Goal: Transaction & Acquisition: Purchase product/service

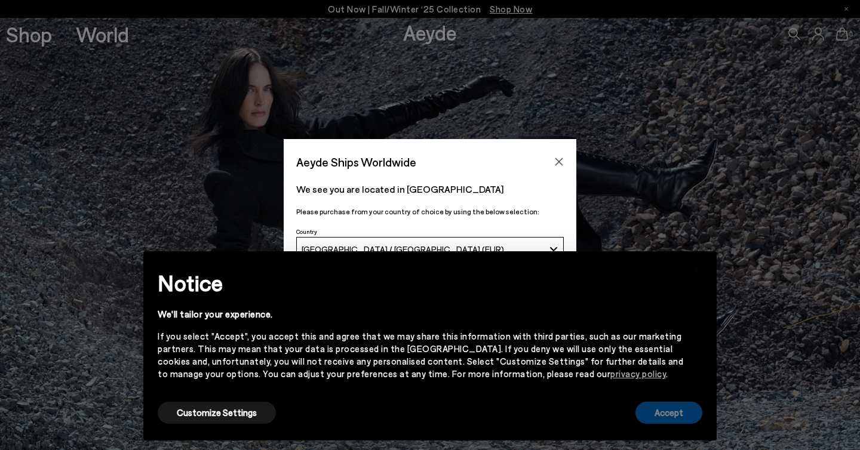
click at [672, 413] on button "Accept" at bounding box center [669, 413] width 67 height 22
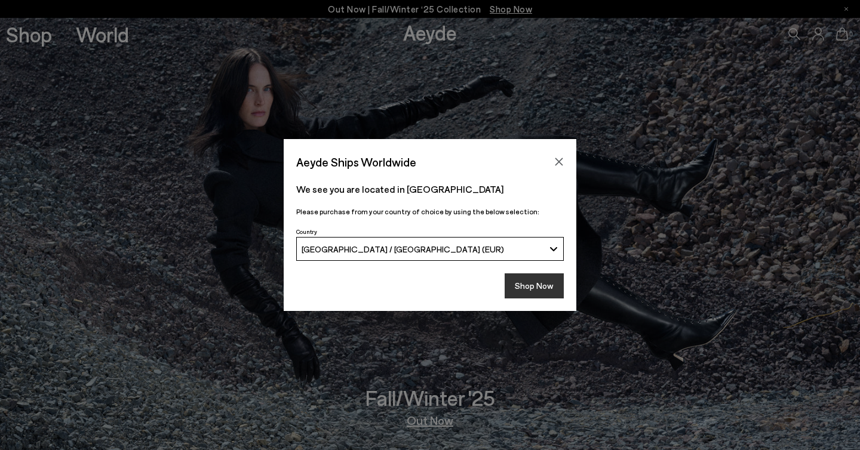
click at [535, 285] on button "Shop Now" at bounding box center [534, 286] width 59 height 25
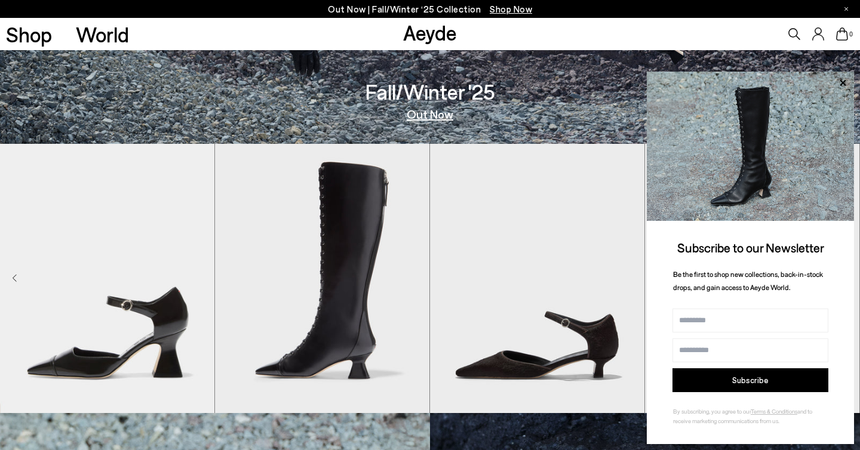
scroll to position [308, 0]
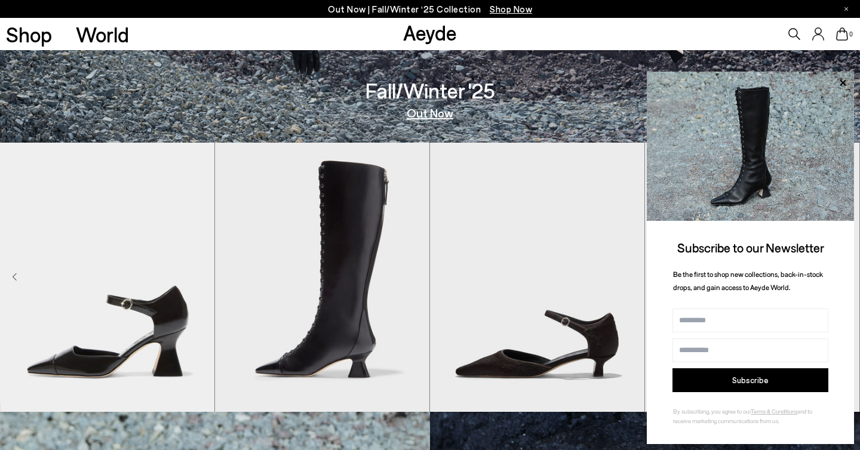
click at [707, 322] on input "Name" at bounding box center [751, 321] width 156 height 24
type input "**********"
drag, startPoint x: 699, startPoint y: 318, endPoint x: 646, endPoint y: 320, distance: 53.2
click at [647, 320] on div "**********" at bounding box center [750, 258] width 207 height 373
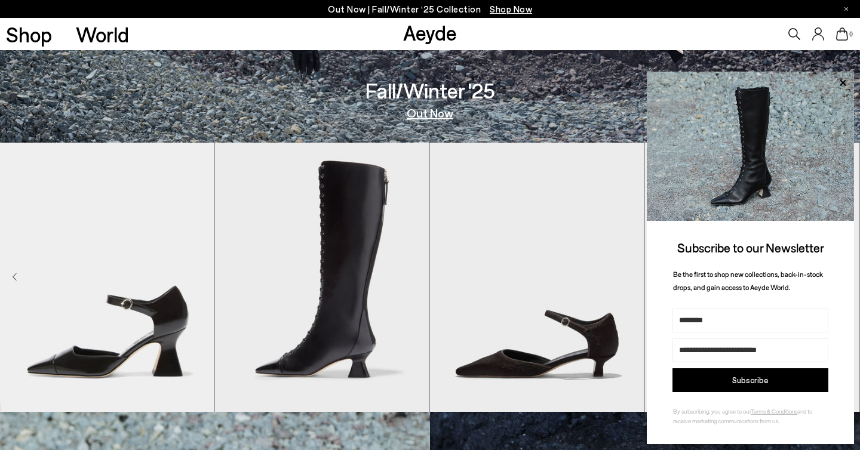
type input "********"
click at [697, 379] on button "Subscribe" at bounding box center [751, 381] width 156 height 24
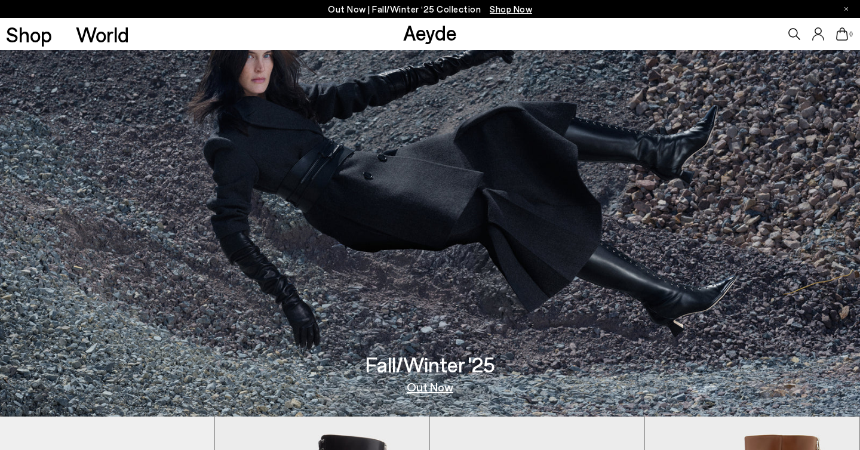
scroll to position [0, 0]
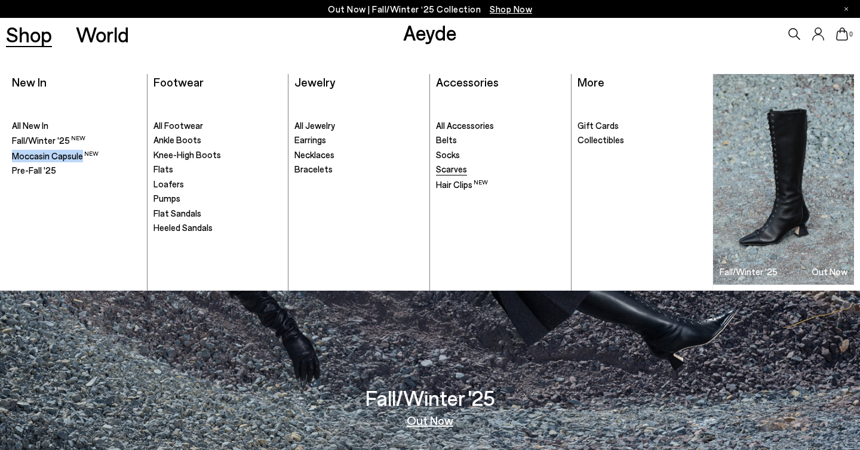
click at [446, 173] on span "Scarves" at bounding box center [451, 169] width 31 height 11
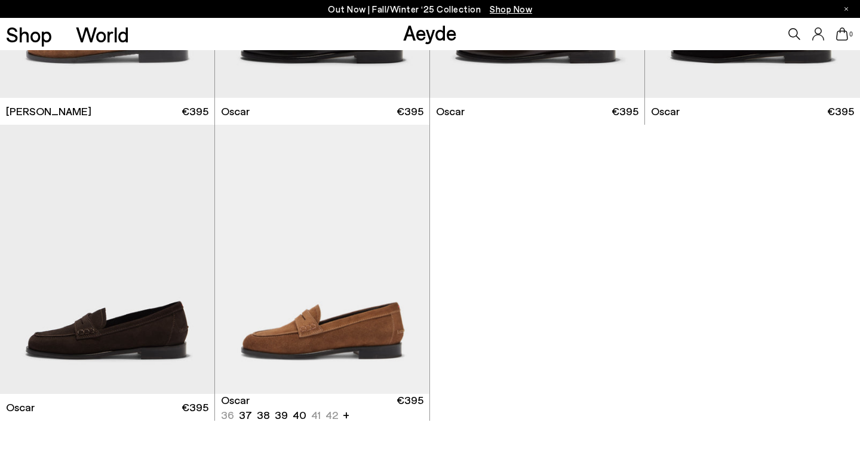
scroll to position [1604, 0]
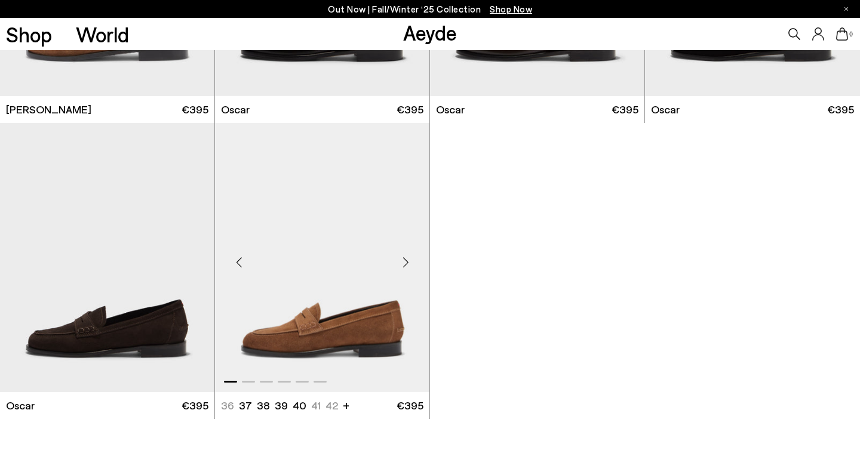
click at [406, 265] on div "Next slide" at bounding box center [406, 263] width 36 height 36
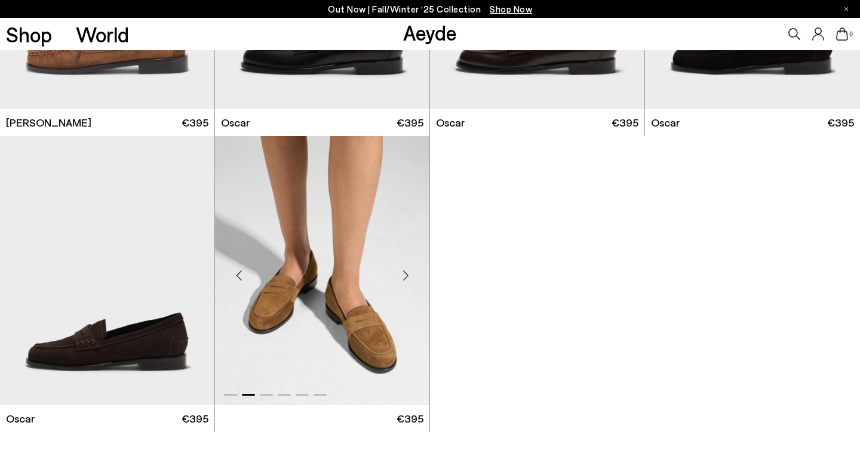
scroll to position [1478, 0]
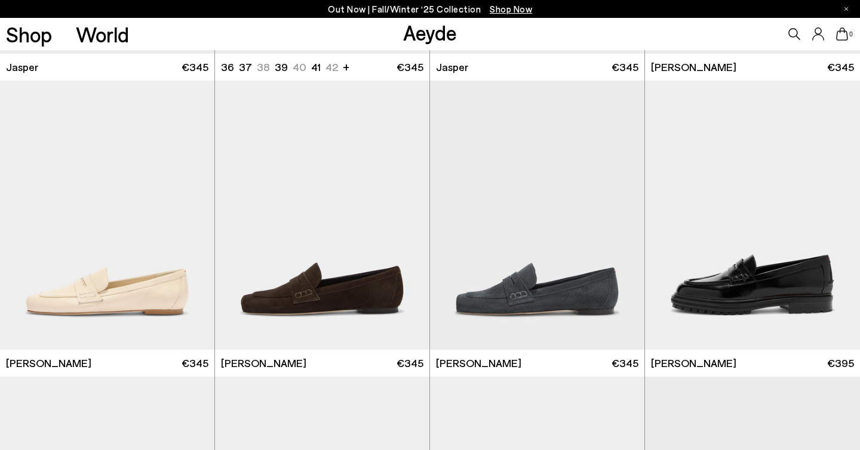
scroll to position [771, 0]
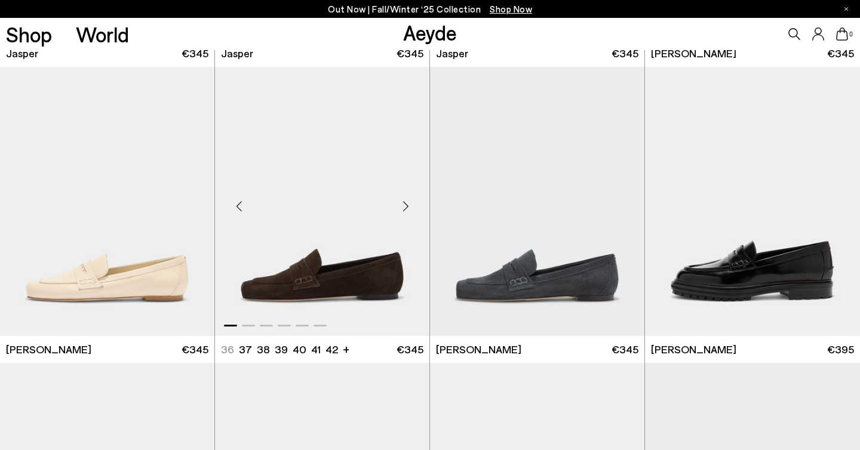
click at [406, 201] on div "Next slide" at bounding box center [406, 207] width 36 height 36
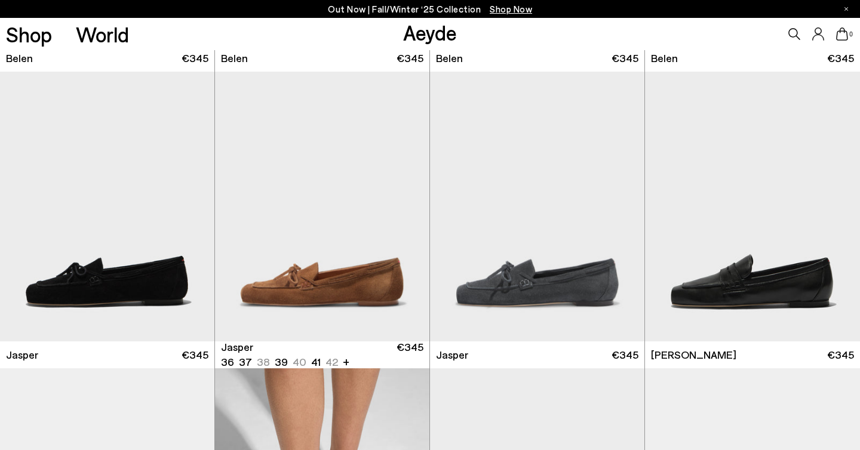
scroll to position [477, 0]
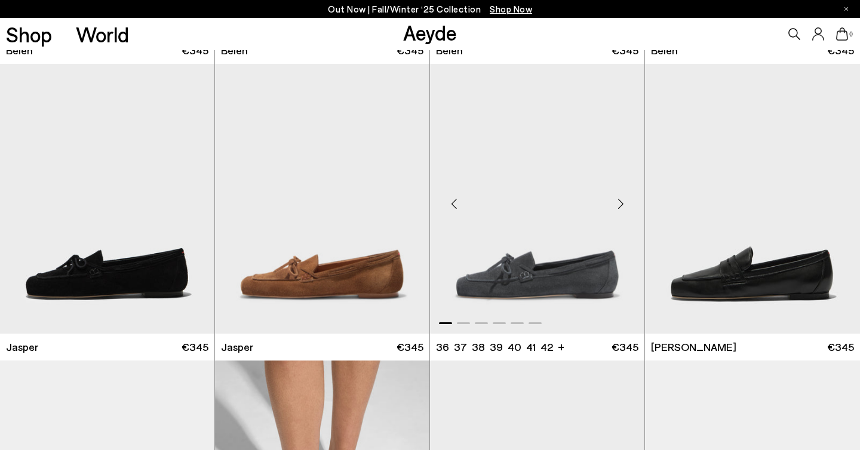
click at [625, 205] on div "Next slide" at bounding box center [621, 204] width 36 height 36
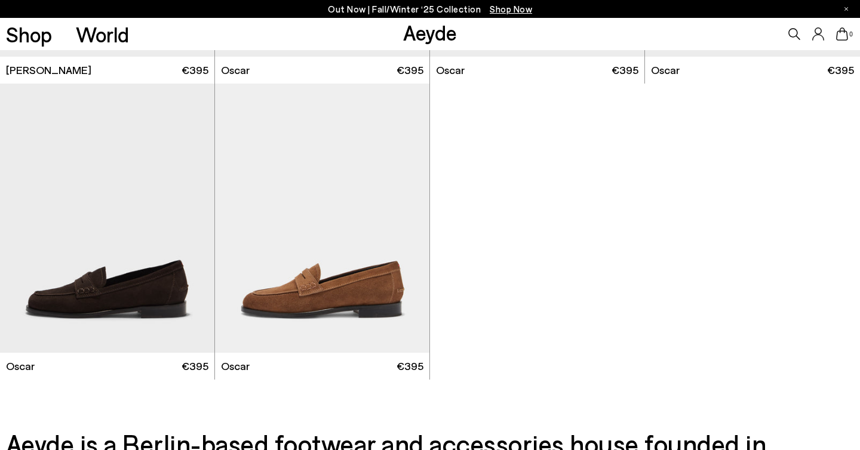
scroll to position [1647, 0]
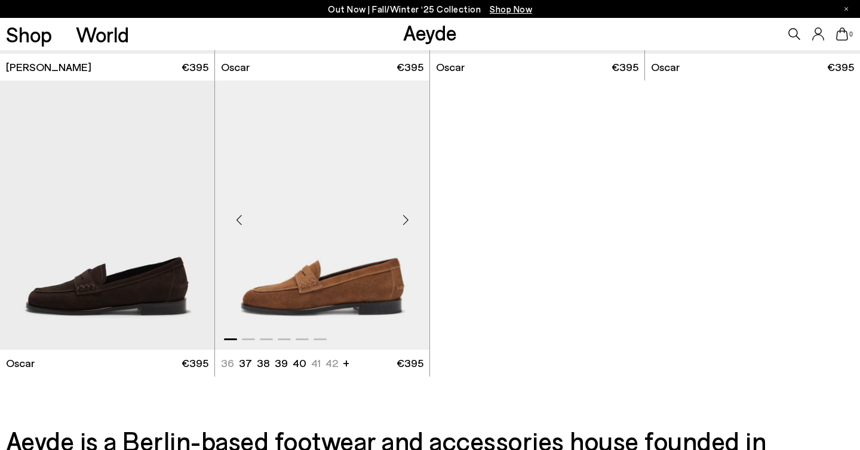
click at [407, 219] on div "Next slide" at bounding box center [406, 220] width 36 height 36
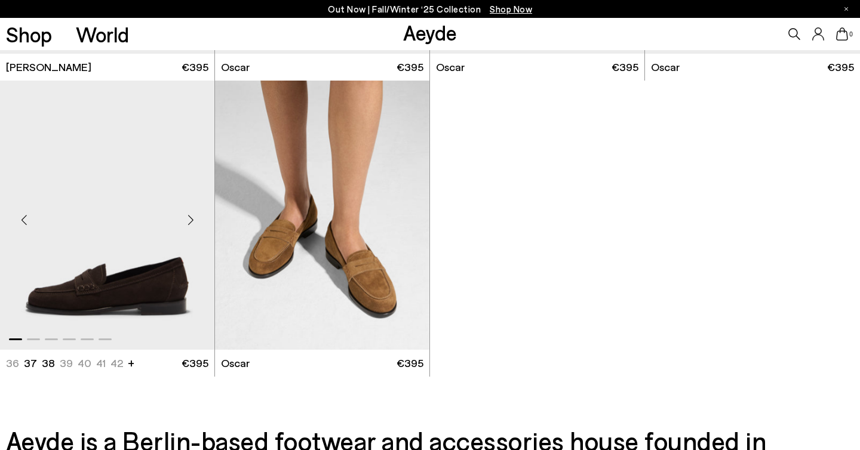
click at [191, 215] on div "Next slide" at bounding box center [191, 220] width 36 height 36
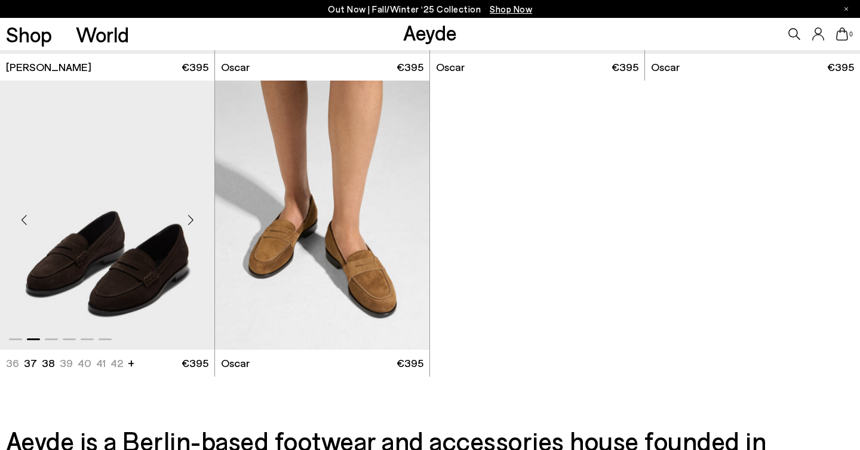
click at [191, 215] on div "Next slide" at bounding box center [191, 220] width 36 height 36
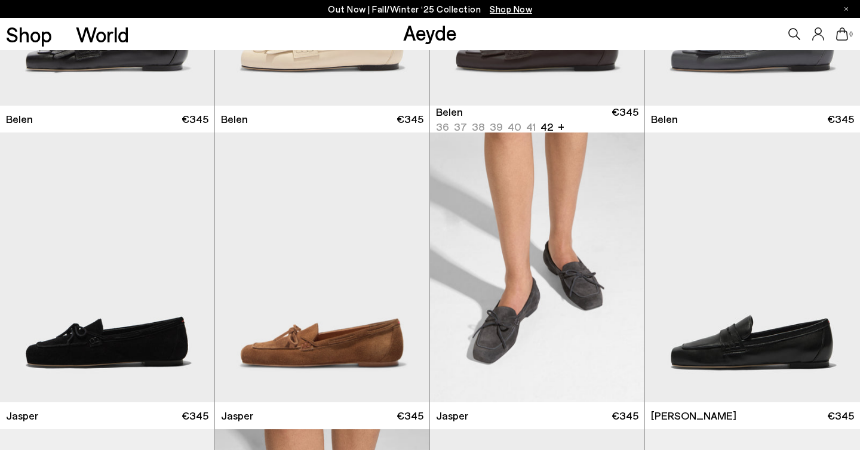
scroll to position [445, 0]
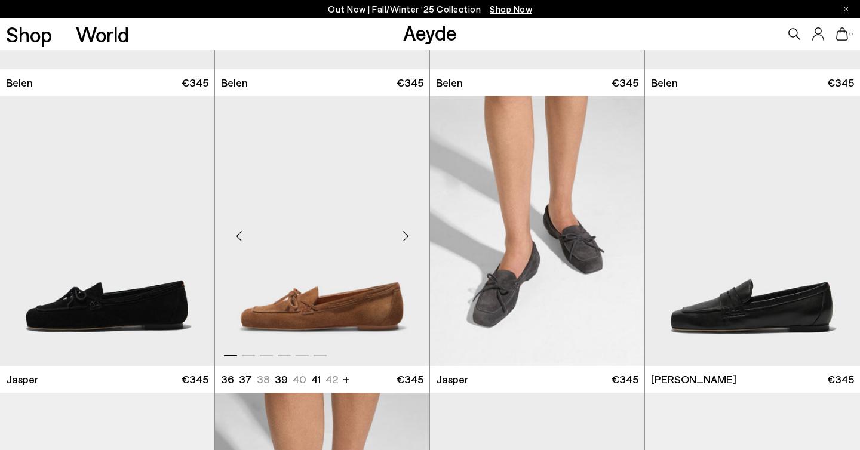
click at [262, 380] on ul "36 37.5 37 38.5 38 39 +" at bounding box center [277, 379] width 113 height 15
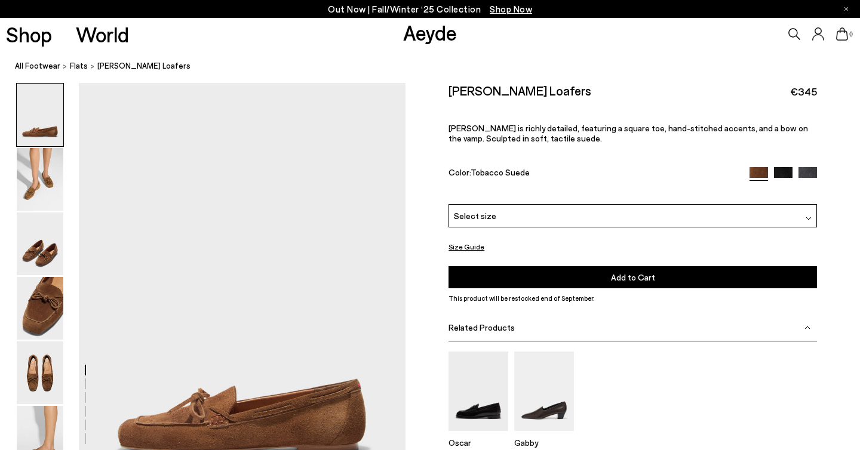
click at [504, 214] on div "Select size" at bounding box center [633, 215] width 369 height 23
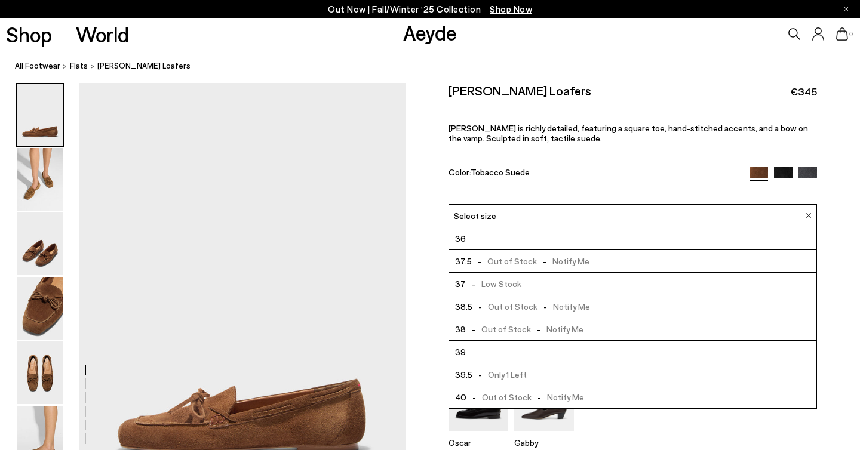
click at [562, 333] on span "- Out of Stock - Notify Me" at bounding box center [525, 329] width 118 height 15
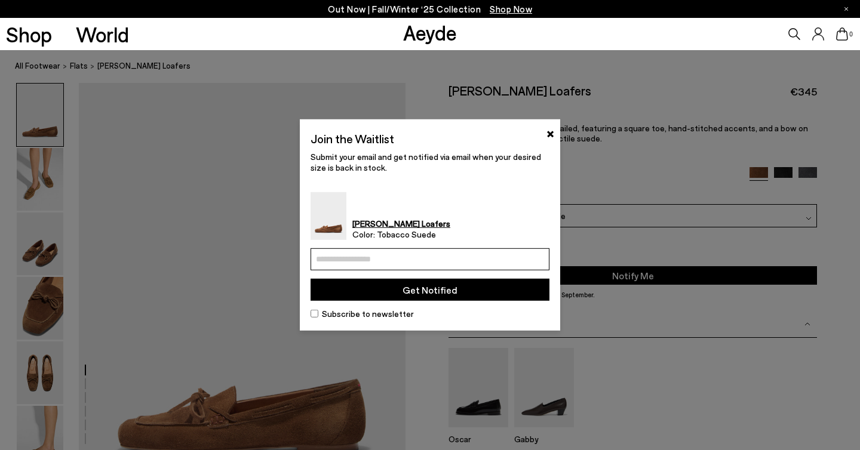
click at [525, 258] on input "email" at bounding box center [430, 259] width 239 height 22
type input "**********"
click at [484, 296] on button "Get Notified" at bounding box center [430, 290] width 239 height 22
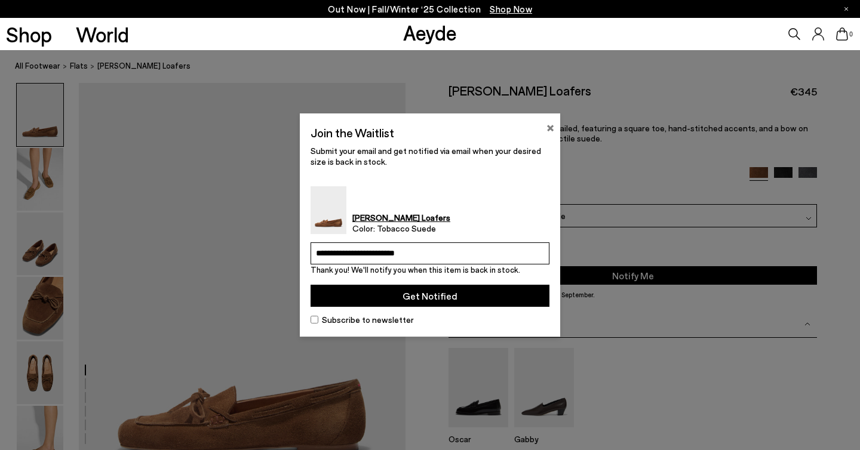
click at [553, 131] on button "×" at bounding box center [551, 126] width 8 height 14
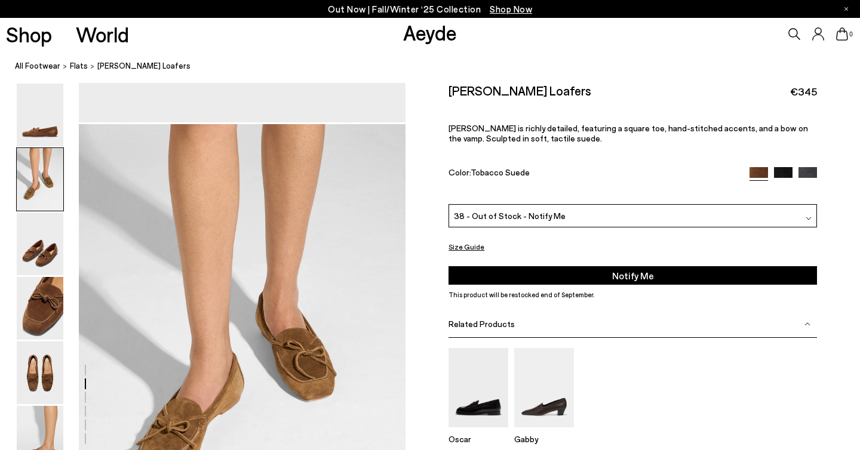
scroll to position [447, 0]
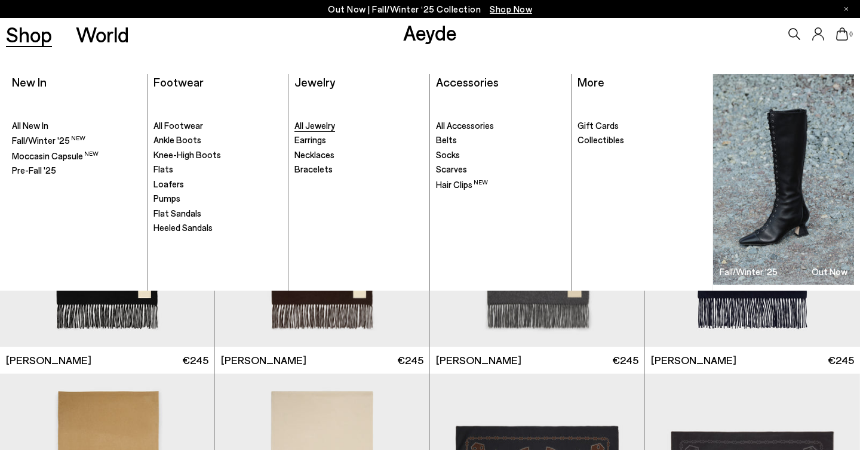
click at [305, 125] on span "All Jewelry" at bounding box center [314, 125] width 41 height 11
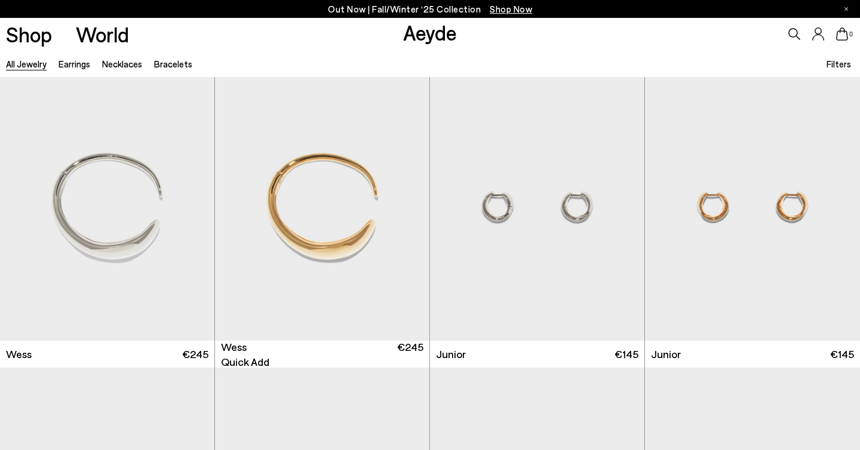
scroll to position [1205, 0]
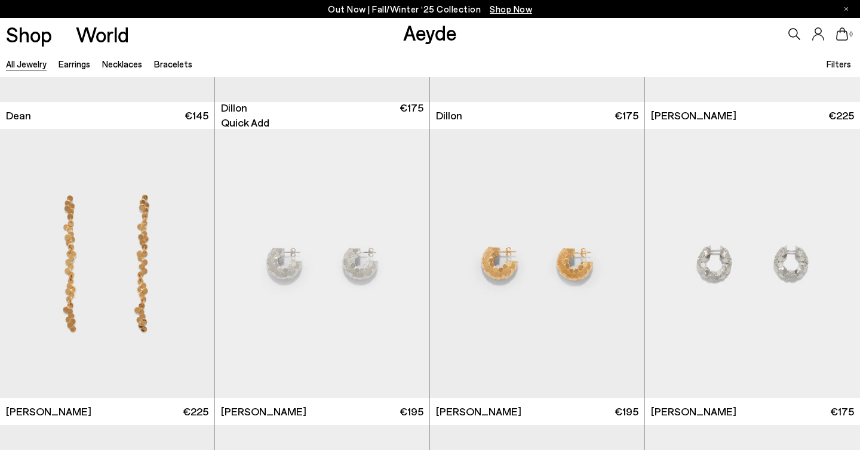
scroll to position [2621, 0]
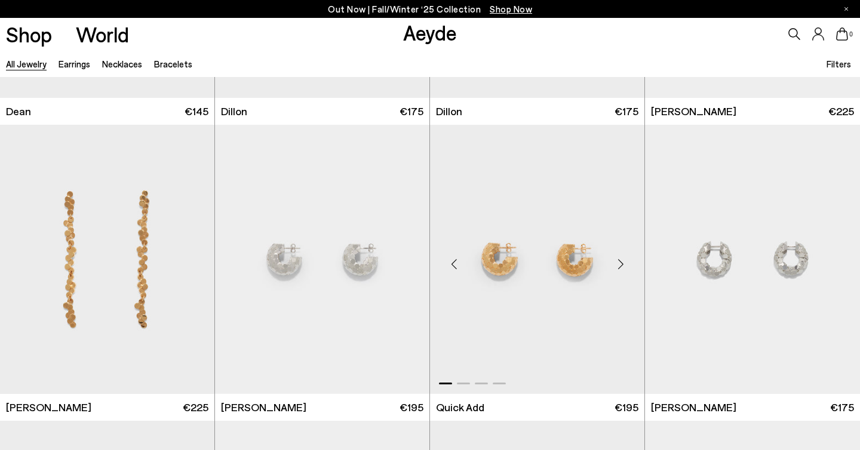
click at [618, 271] on div "Next slide" at bounding box center [621, 265] width 36 height 36
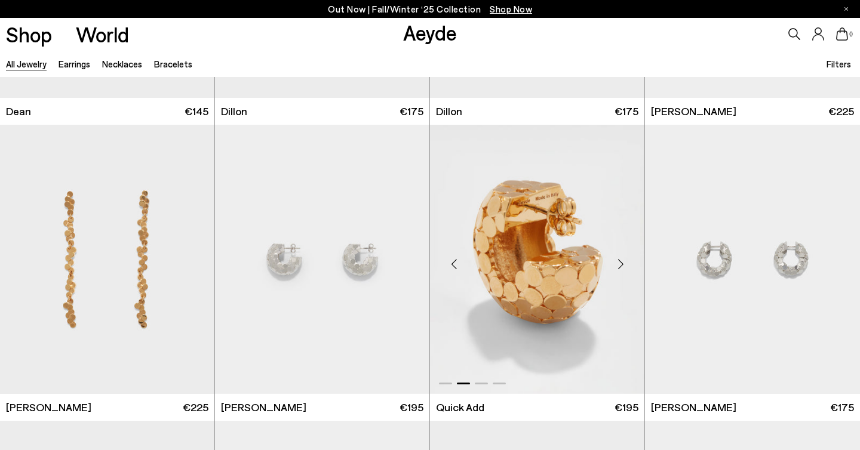
click at [618, 271] on div "Next slide" at bounding box center [621, 265] width 36 height 36
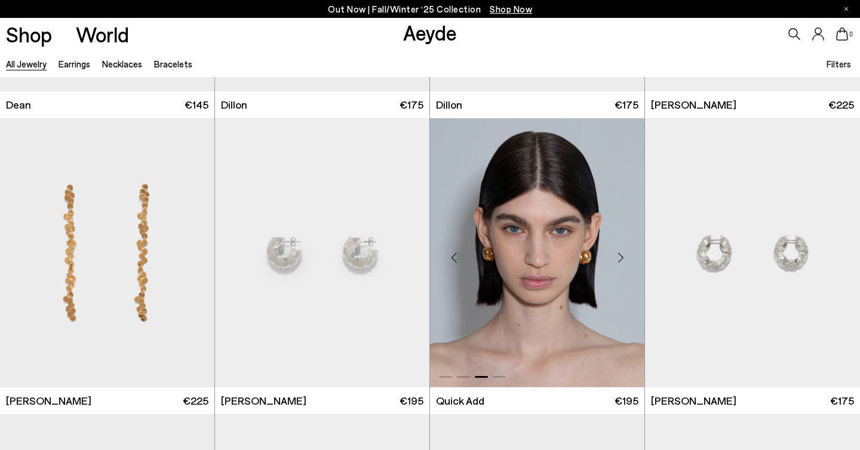
scroll to position [2629, 0]
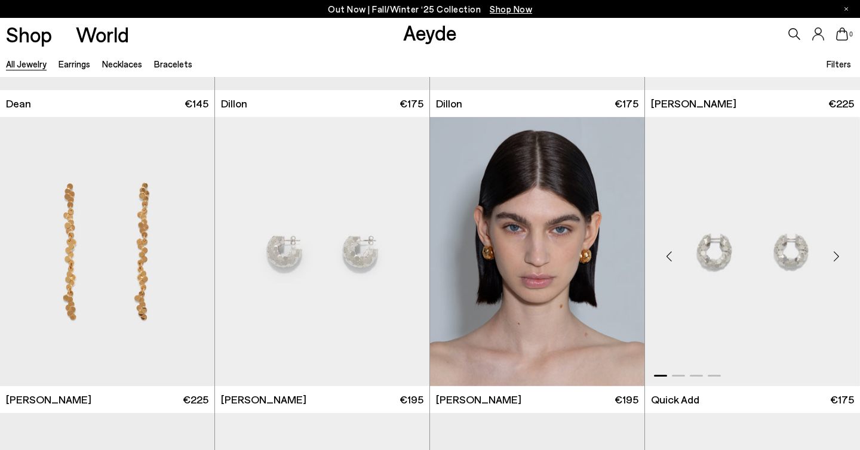
click at [836, 256] on div "Next slide" at bounding box center [836, 257] width 36 height 36
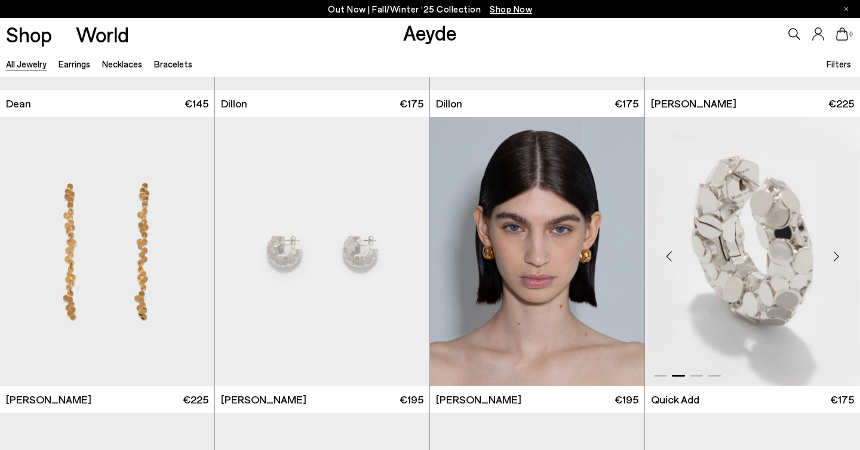
click at [836, 256] on div "Next slide" at bounding box center [836, 257] width 36 height 36
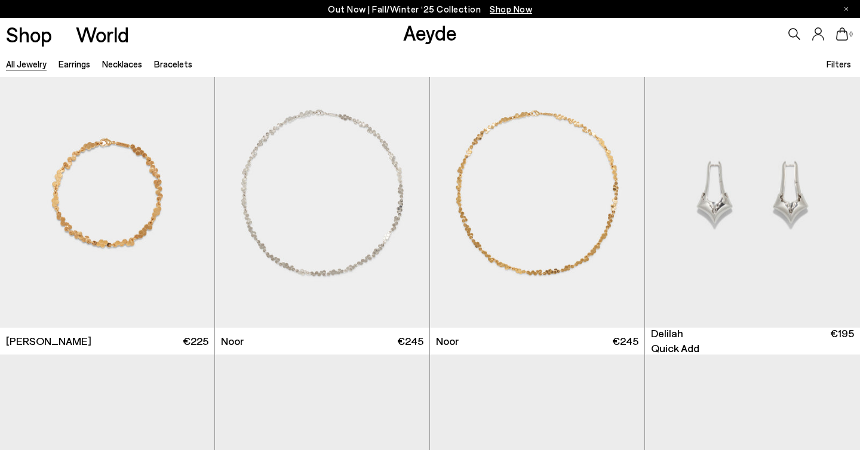
scroll to position [3299, 0]
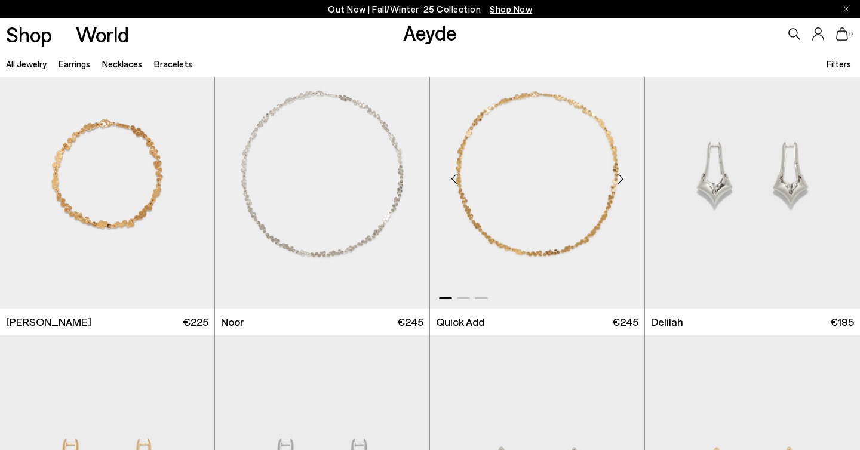
click at [624, 177] on div "Next slide" at bounding box center [621, 179] width 36 height 36
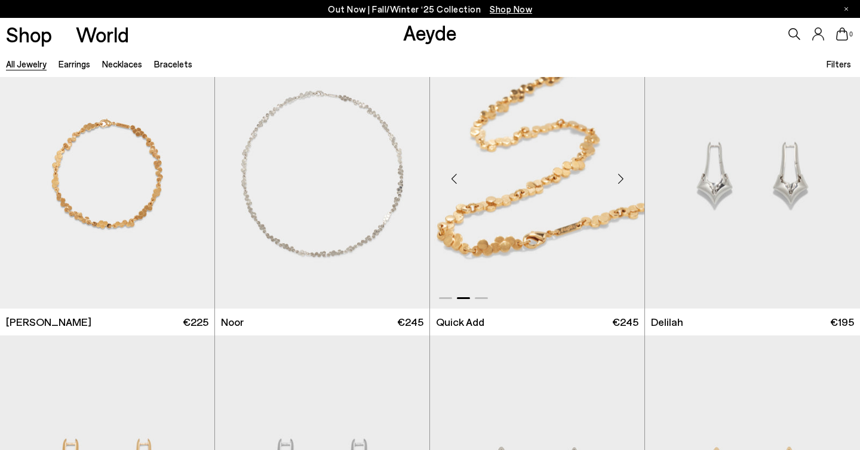
click at [624, 177] on div "Next slide" at bounding box center [621, 179] width 36 height 36
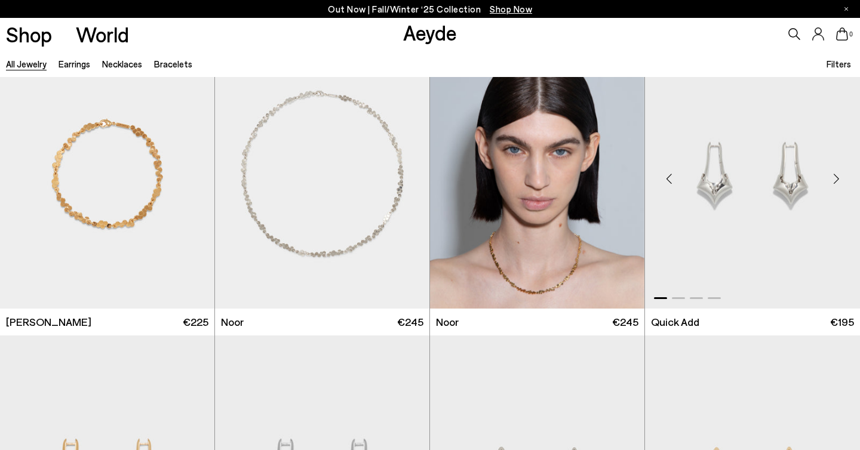
click at [834, 183] on div "Next slide" at bounding box center [836, 179] width 36 height 36
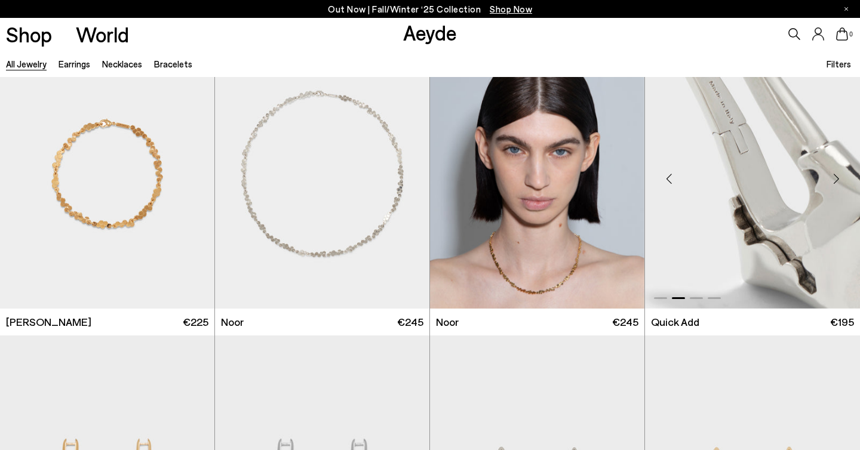
click at [834, 183] on div "Next slide" at bounding box center [836, 179] width 36 height 36
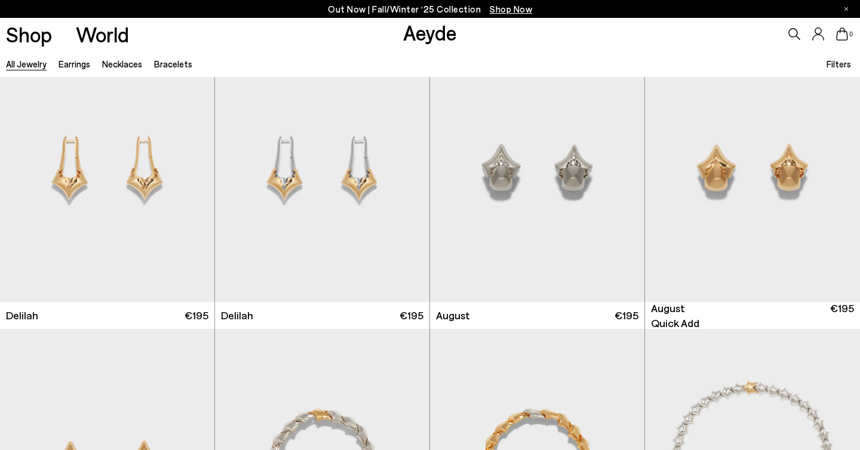
scroll to position [3624, 0]
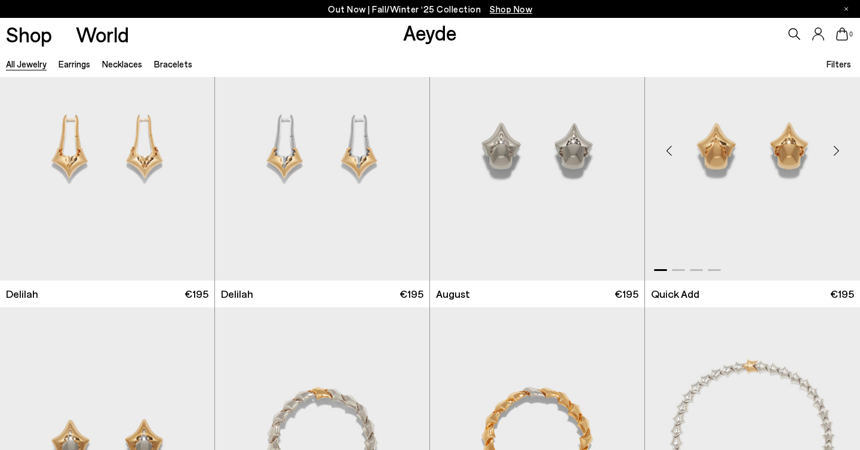
click at [837, 146] on div "Next slide" at bounding box center [836, 151] width 36 height 36
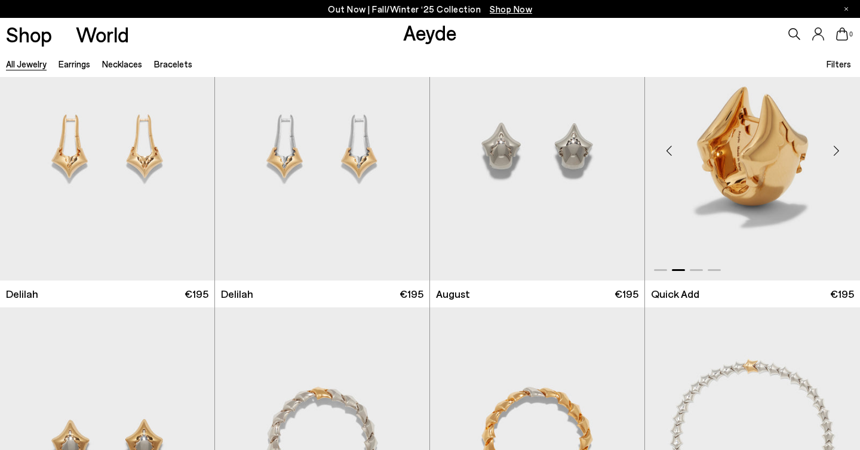
click at [837, 146] on div "Next slide" at bounding box center [836, 151] width 36 height 36
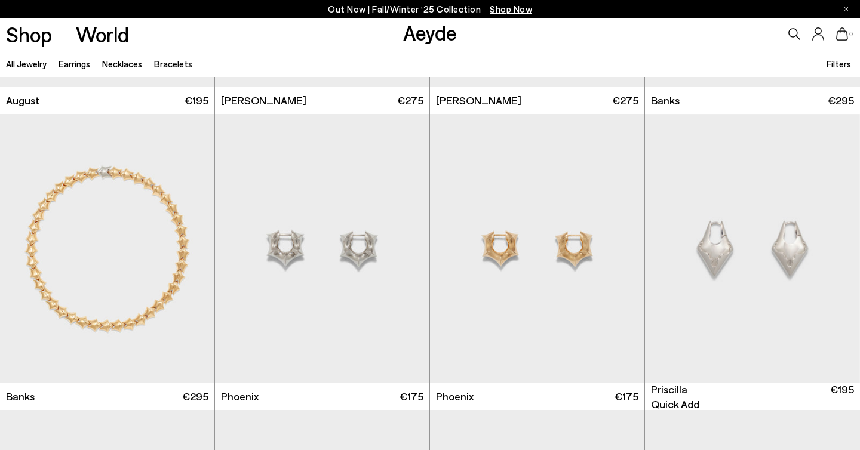
scroll to position [4138, 0]
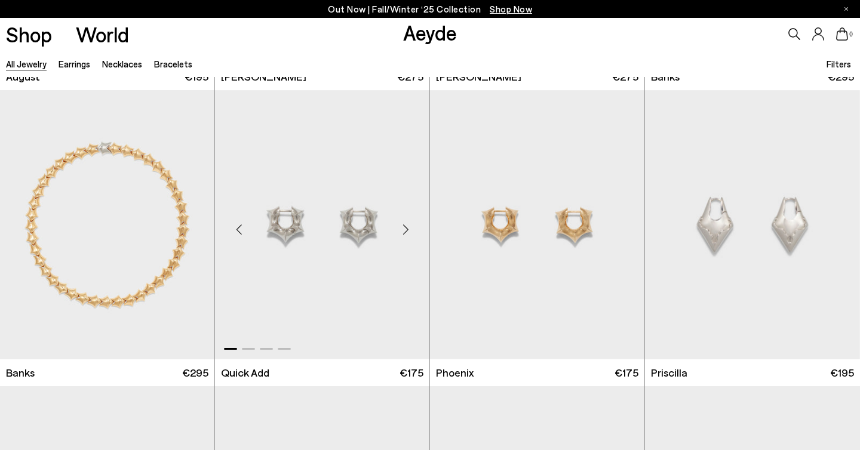
click at [407, 230] on div "Next slide" at bounding box center [406, 229] width 36 height 36
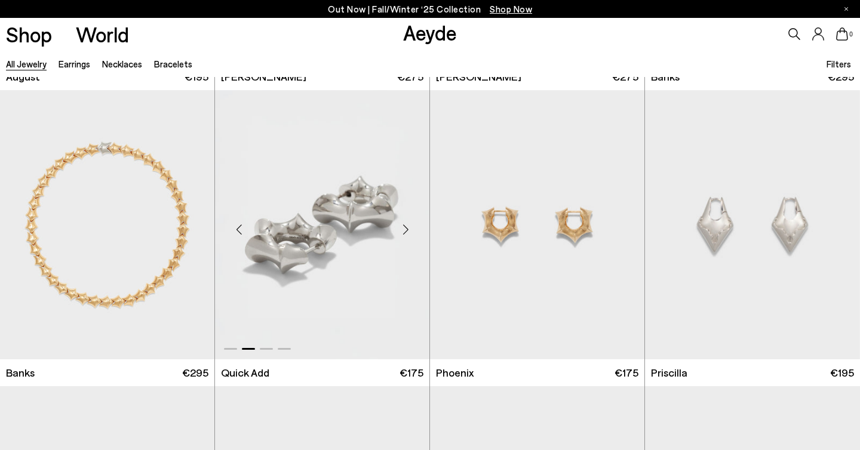
click at [407, 230] on div "Next slide" at bounding box center [406, 229] width 36 height 36
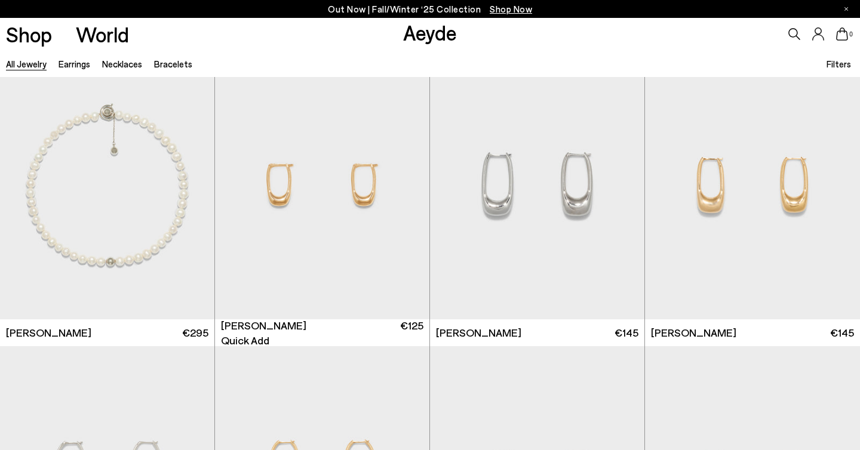
scroll to position [5085, 0]
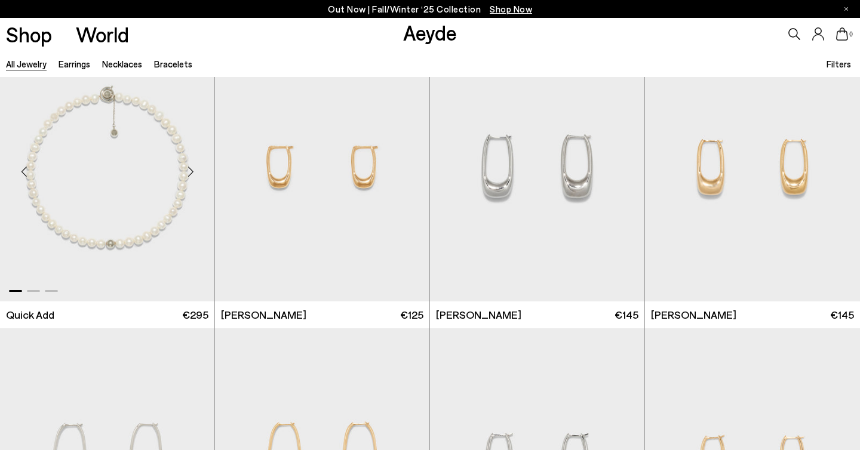
click at [191, 174] on div "Next slide" at bounding box center [191, 172] width 36 height 36
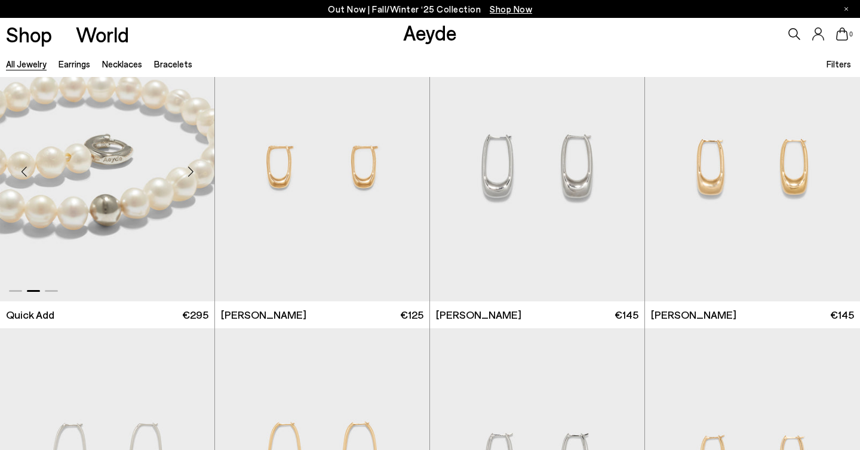
click at [191, 174] on div "Next slide" at bounding box center [191, 172] width 36 height 36
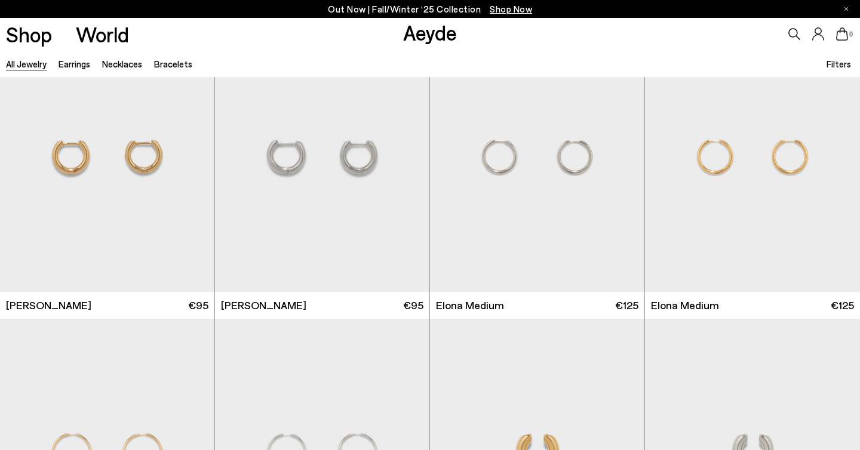
scroll to position [5981, 0]
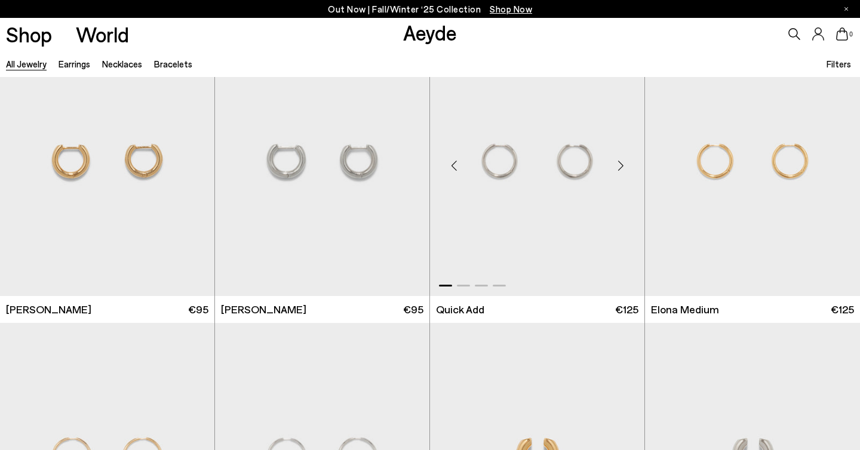
click at [623, 166] on div "Next slide" at bounding box center [621, 166] width 36 height 36
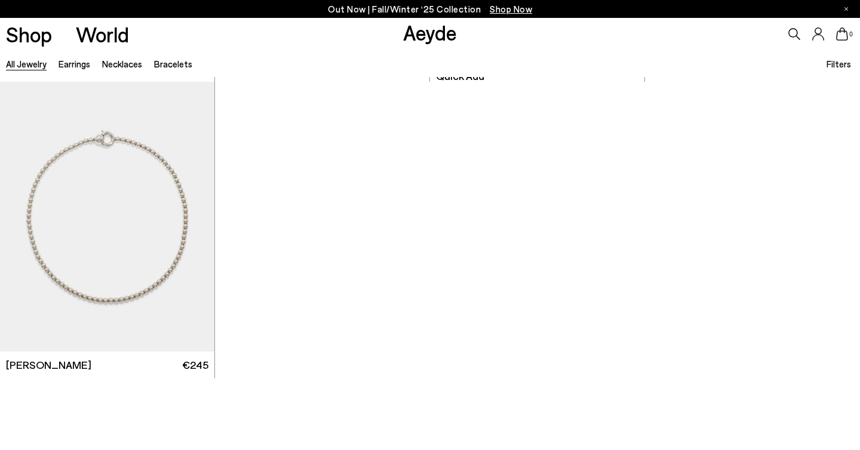
scroll to position [6842, 0]
